Goal: Obtain resource: Obtain resource

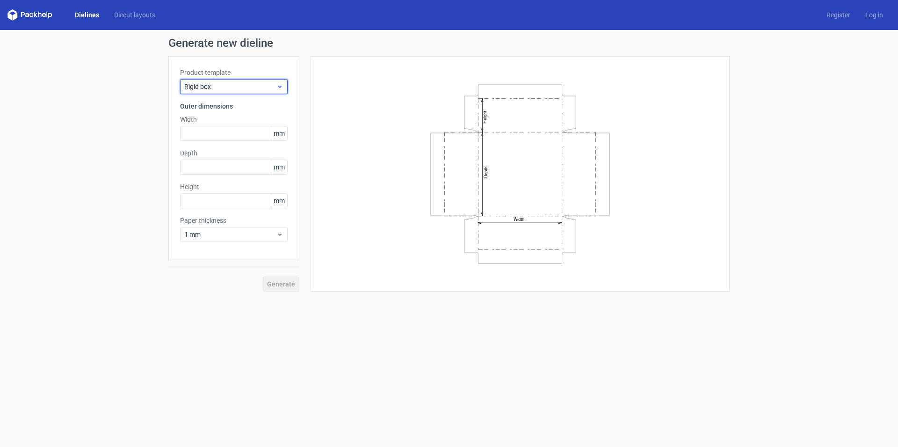
click at [231, 89] on span "Rigid box" at bounding box center [230, 86] width 92 height 9
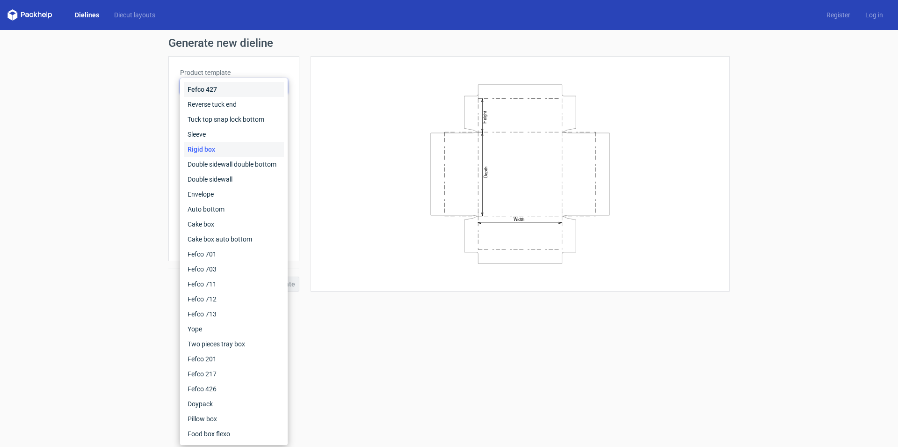
click at [233, 88] on div "Fefco 427" at bounding box center [234, 89] width 100 height 15
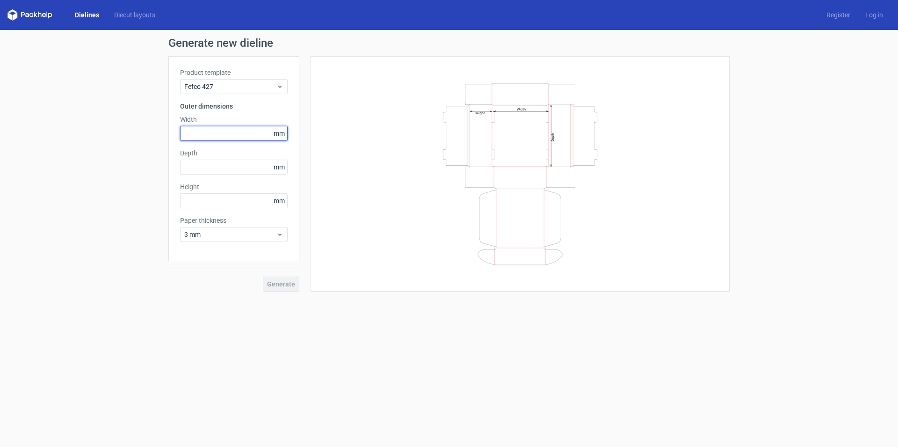
click at [231, 136] on input "text" at bounding box center [234, 133] width 108 height 15
type input "277"
type input "212"
type input "67"
click at [274, 230] on span "3 mm" at bounding box center [230, 234] width 92 height 9
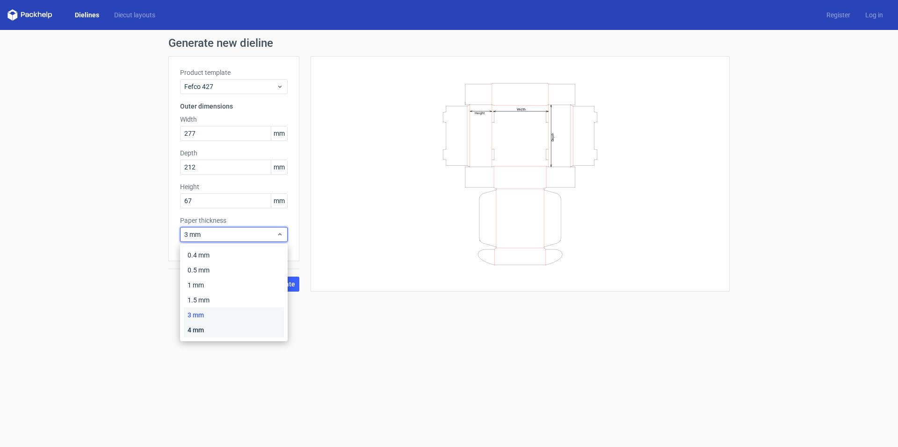
click at [235, 330] on div "4 mm" at bounding box center [234, 329] width 100 height 15
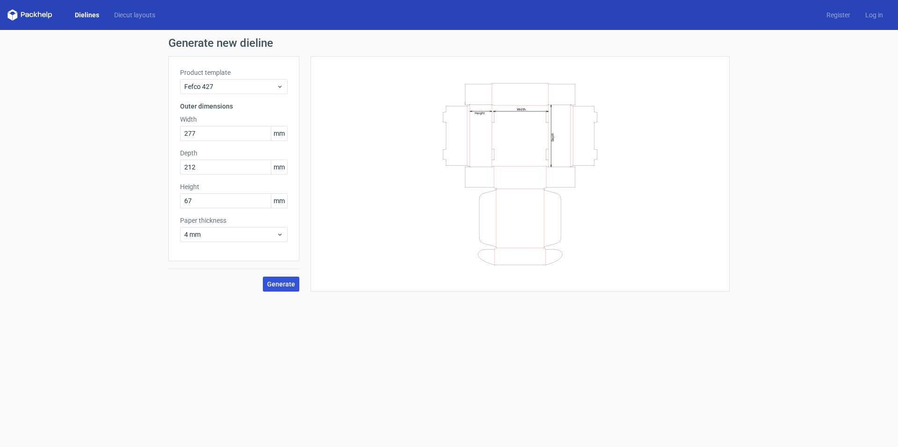
click at [289, 285] on span "Generate" at bounding box center [281, 284] width 28 height 7
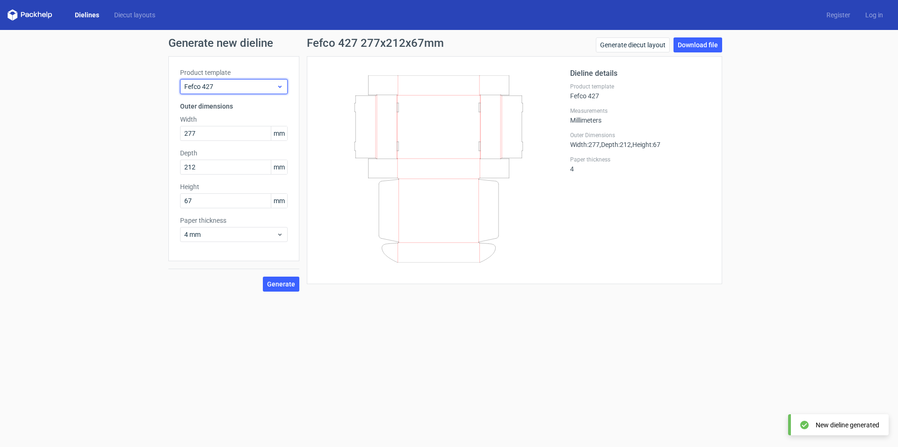
click at [257, 90] on span "Fefco 427" at bounding box center [230, 86] width 92 height 9
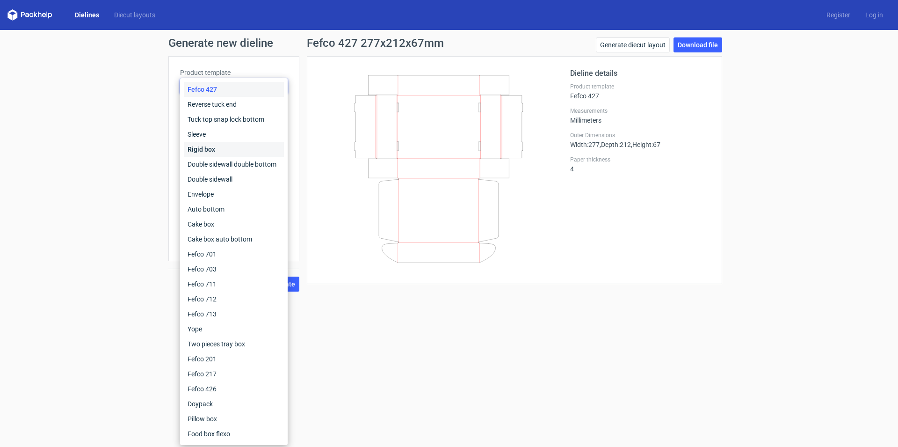
click at [228, 144] on div "Rigid box" at bounding box center [234, 149] width 100 height 15
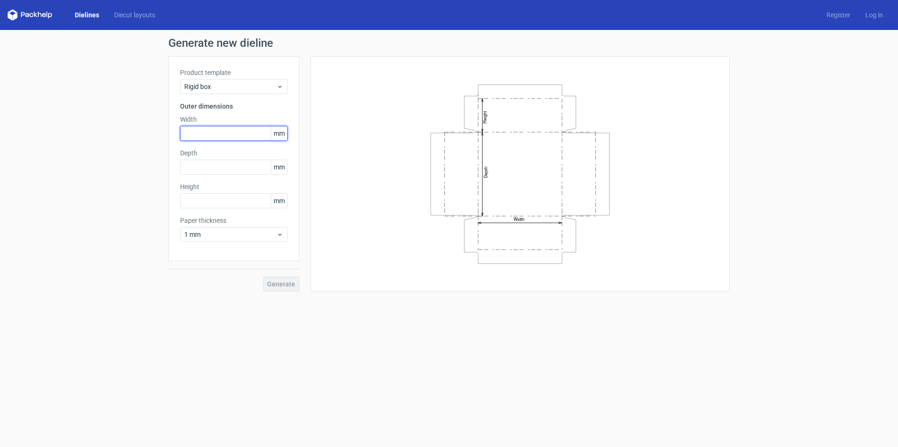
click at [240, 133] on input "text" at bounding box center [234, 133] width 108 height 15
type input "277"
type input "212"
type input "65"
click at [265, 239] on div "1 mm" at bounding box center [234, 234] width 108 height 15
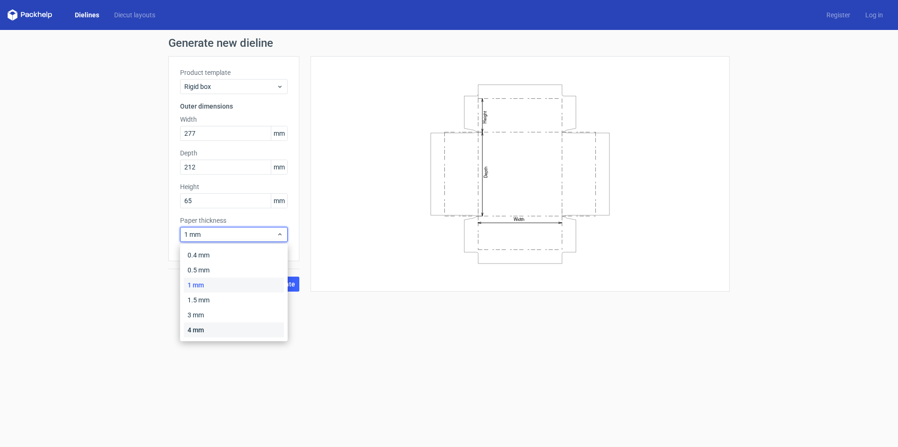
click at [211, 332] on div "4 mm" at bounding box center [234, 329] width 100 height 15
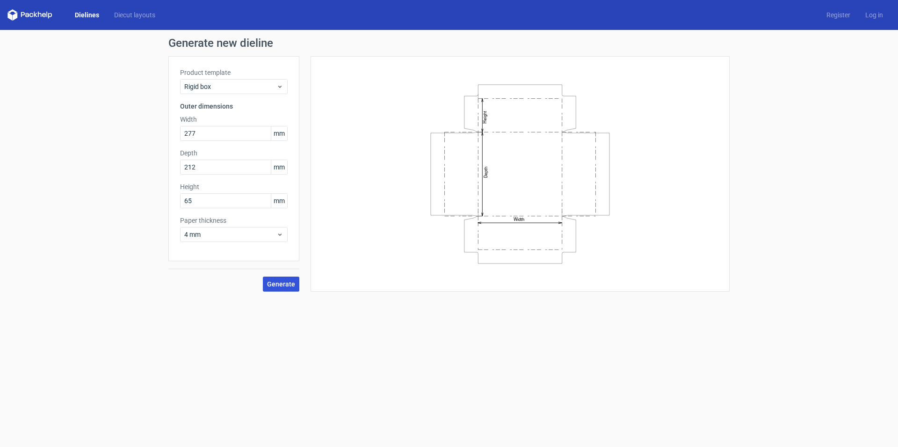
click at [277, 281] on span "Generate" at bounding box center [281, 284] width 28 height 7
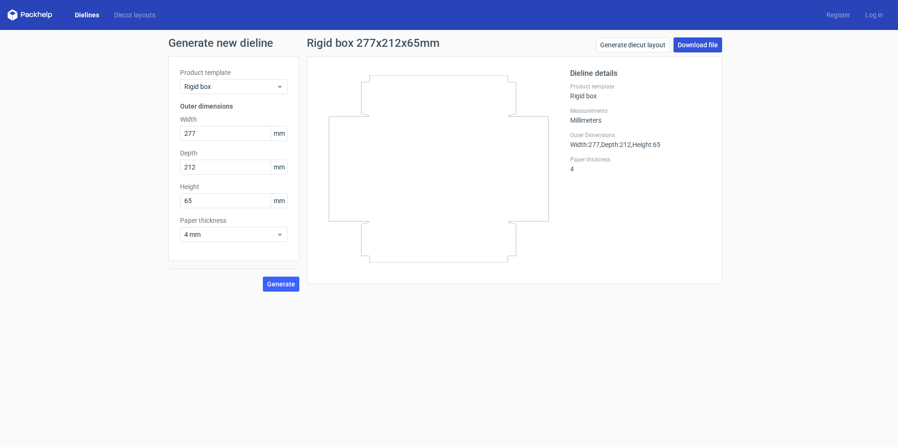
click at [697, 45] on link "Download file" at bounding box center [697, 44] width 49 height 15
click at [532, 264] on div at bounding box center [444, 170] width 252 height 204
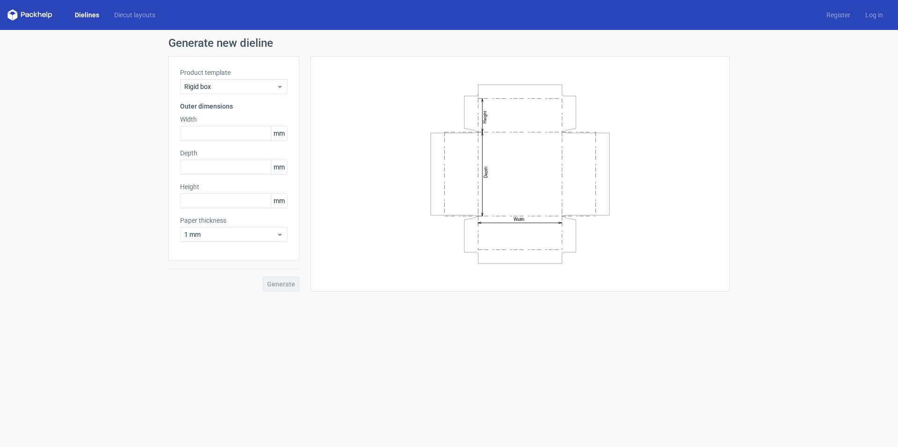
click at [821, 159] on div "Generate new dieline Product template Rigid box Outer dimensions Width mm Depth…" at bounding box center [449, 164] width 898 height 269
